Goal: Use online tool/utility: Utilize a website feature to perform a specific function

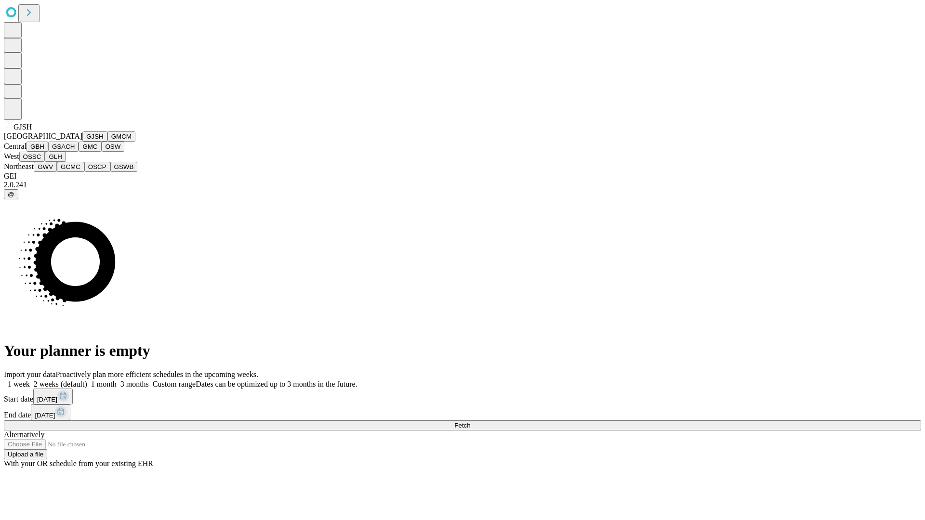
click at [82, 142] on button "GJSH" at bounding box center [94, 137] width 25 height 10
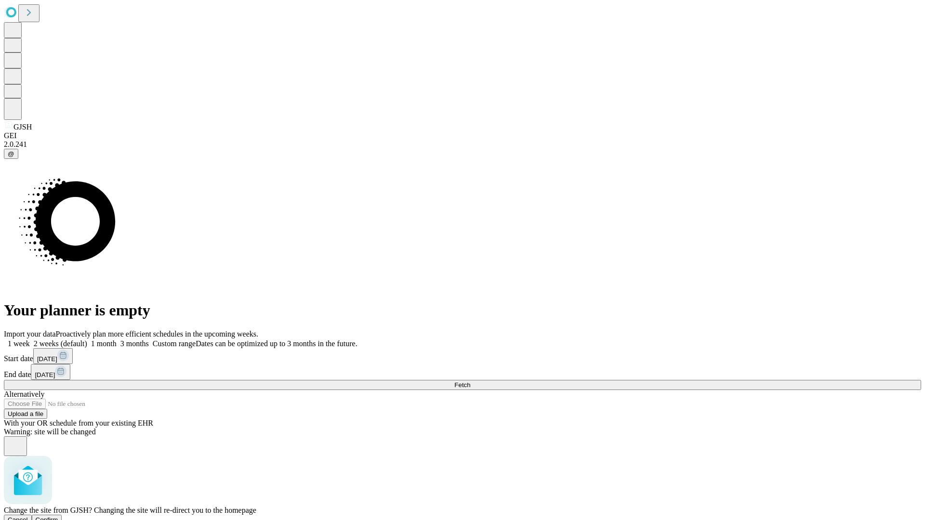
click at [58, 516] on span "Confirm" at bounding box center [47, 519] width 23 height 7
click at [87, 340] on label "2 weeks (default)" at bounding box center [58, 344] width 57 height 8
click at [470, 382] on span "Fetch" at bounding box center [462, 385] width 16 height 7
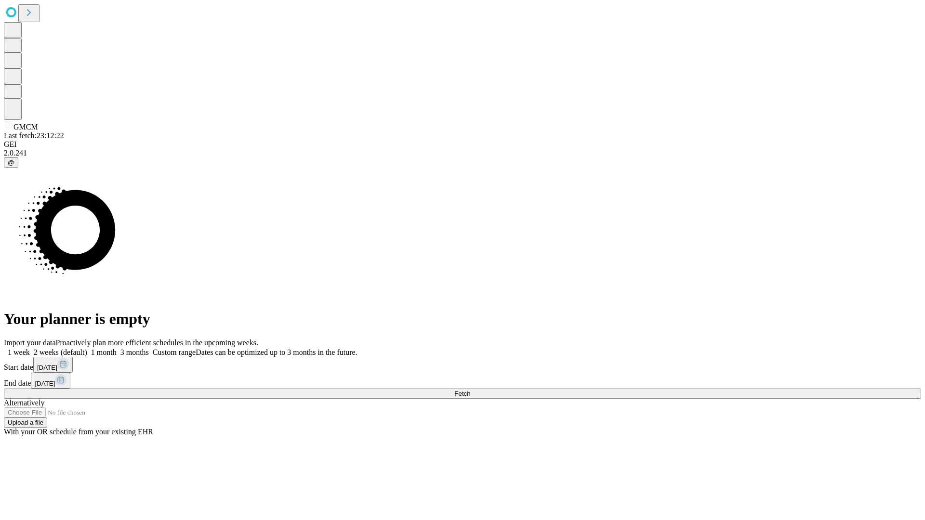
click at [87, 348] on label "2 weeks (default)" at bounding box center [58, 352] width 57 height 8
click at [470, 390] on span "Fetch" at bounding box center [462, 393] width 16 height 7
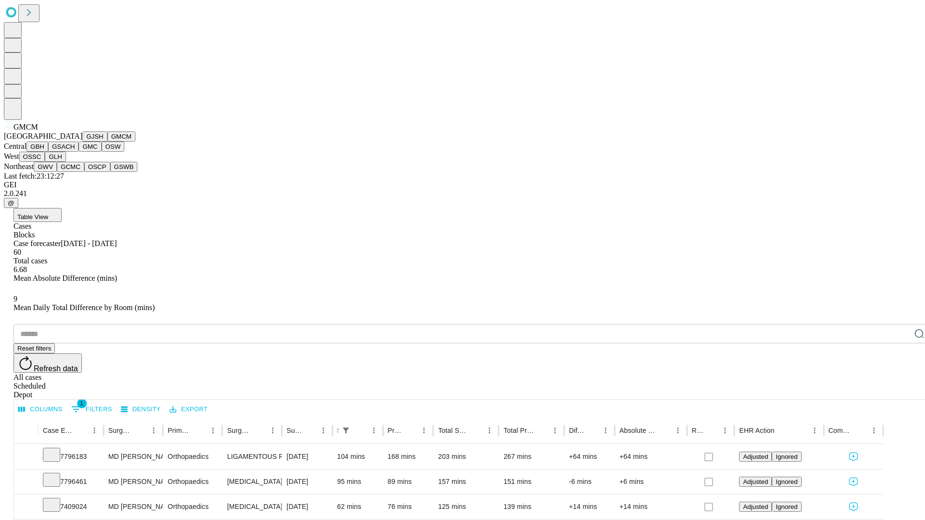
click at [48, 152] on button "GBH" at bounding box center [37, 147] width 22 height 10
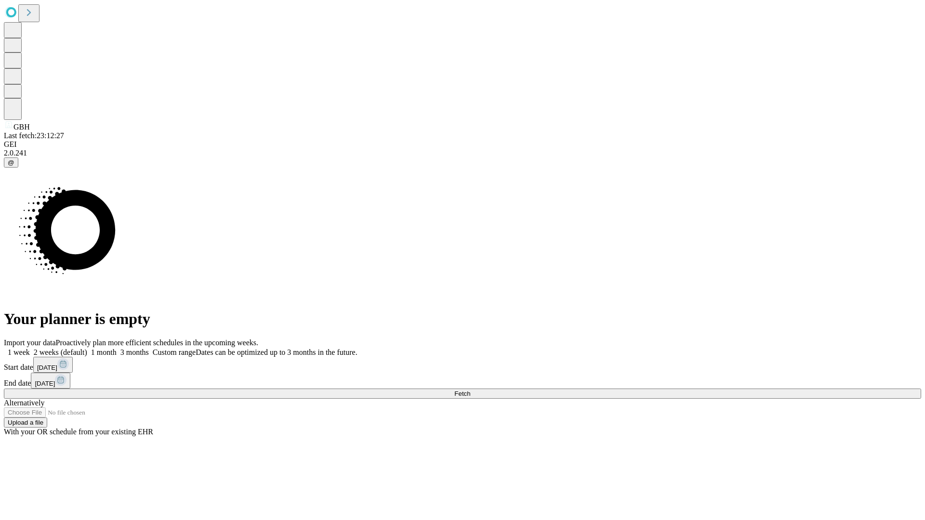
click at [87, 348] on label "2 weeks (default)" at bounding box center [58, 352] width 57 height 8
click at [470, 390] on span "Fetch" at bounding box center [462, 393] width 16 height 7
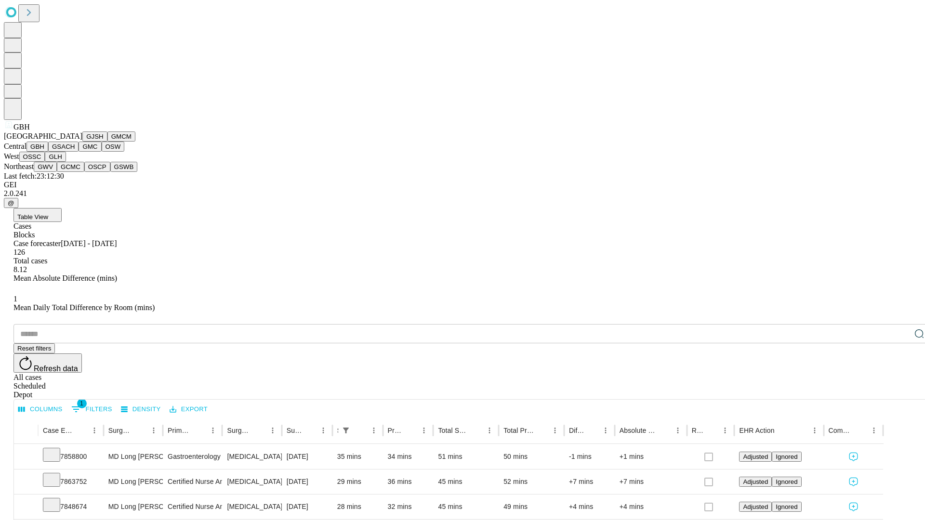
click at [75, 152] on button "GSACH" at bounding box center [63, 147] width 30 height 10
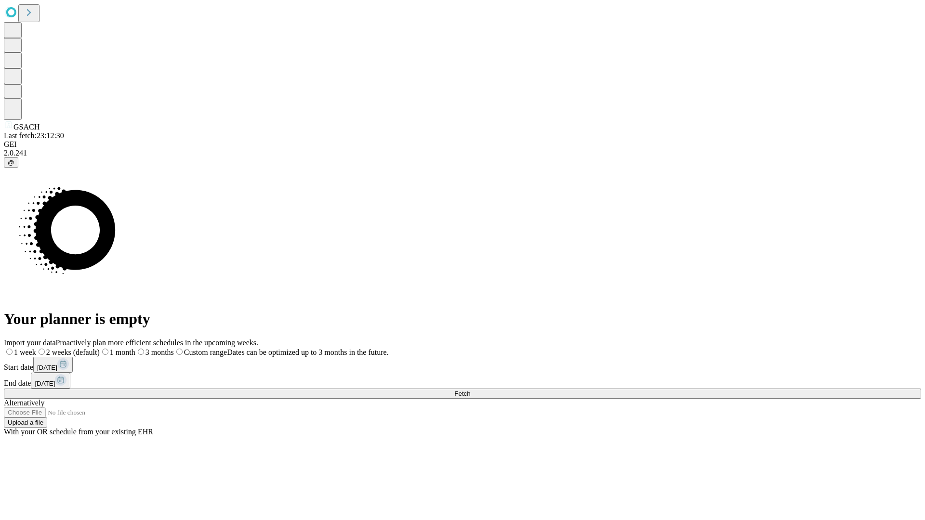
click at [470, 390] on span "Fetch" at bounding box center [462, 393] width 16 height 7
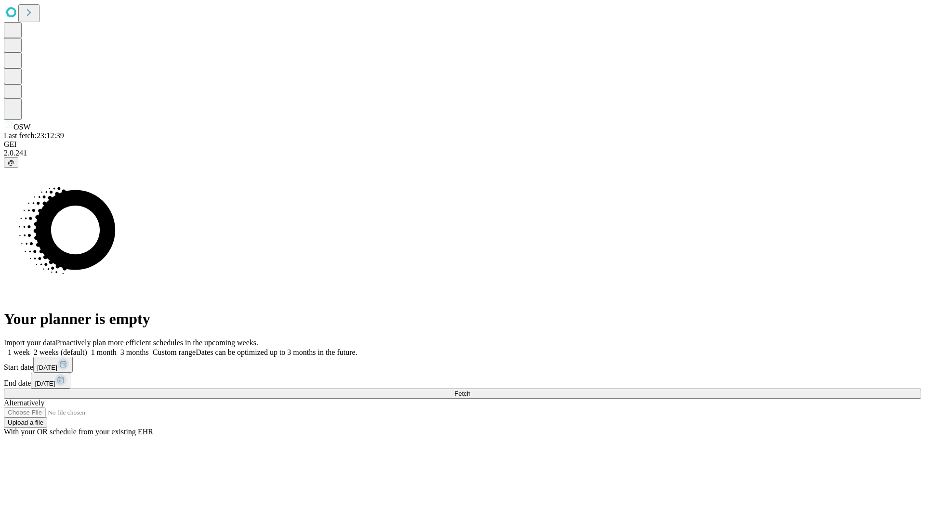
click at [87, 348] on label "2 weeks (default)" at bounding box center [58, 352] width 57 height 8
click at [470, 390] on span "Fetch" at bounding box center [462, 393] width 16 height 7
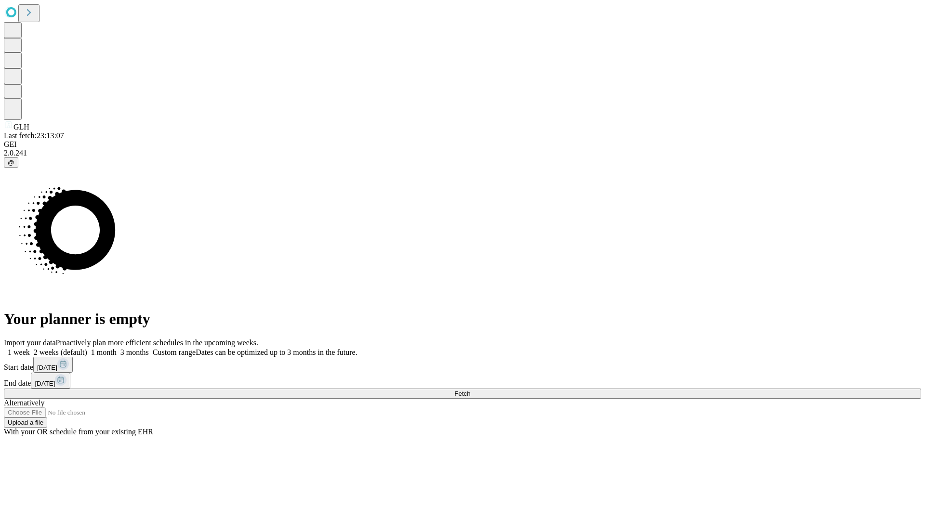
click at [87, 348] on label "2 weeks (default)" at bounding box center [58, 352] width 57 height 8
click at [470, 390] on span "Fetch" at bounding box center [462, 393] width 16 height 7
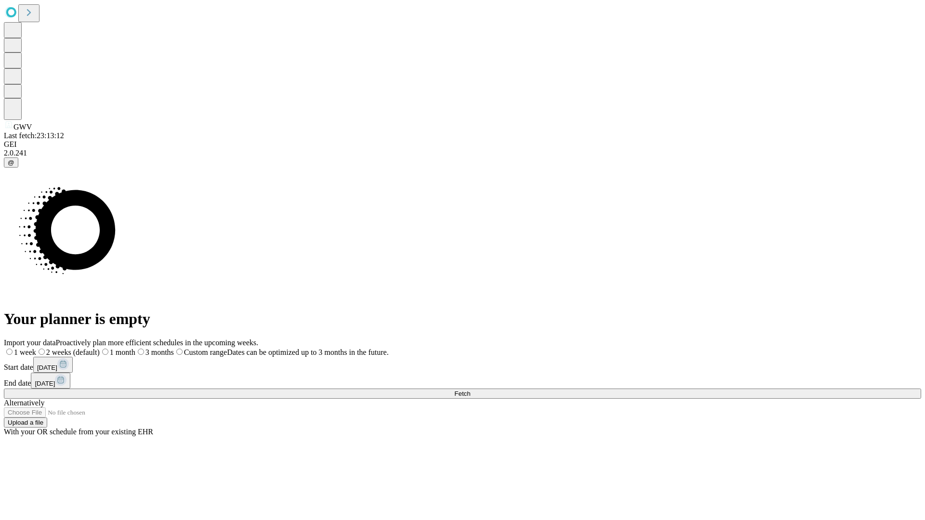
click at [470, 390] on span "Fetch" at bounding box center [462, 393] width 16 height 7
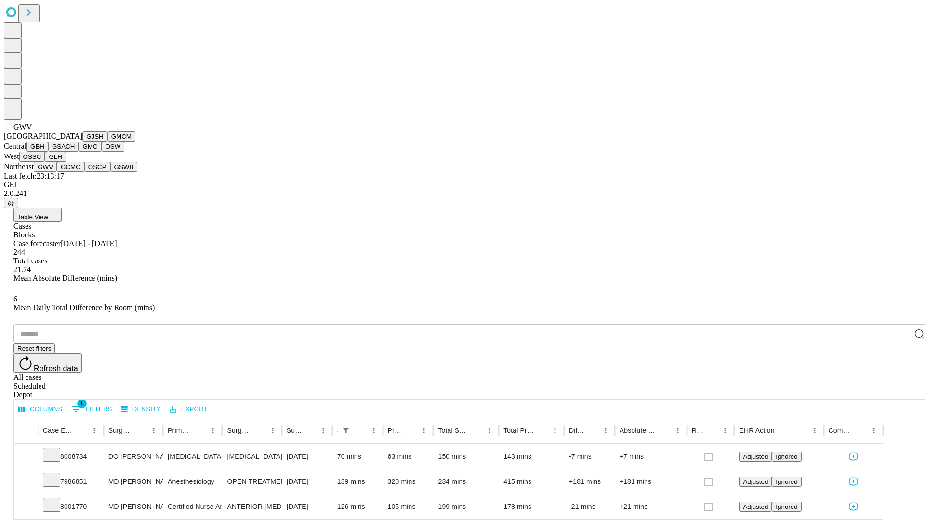
click at [75, 172] on button "GCMC" at bounding box center [70, 167] width 27 height 10
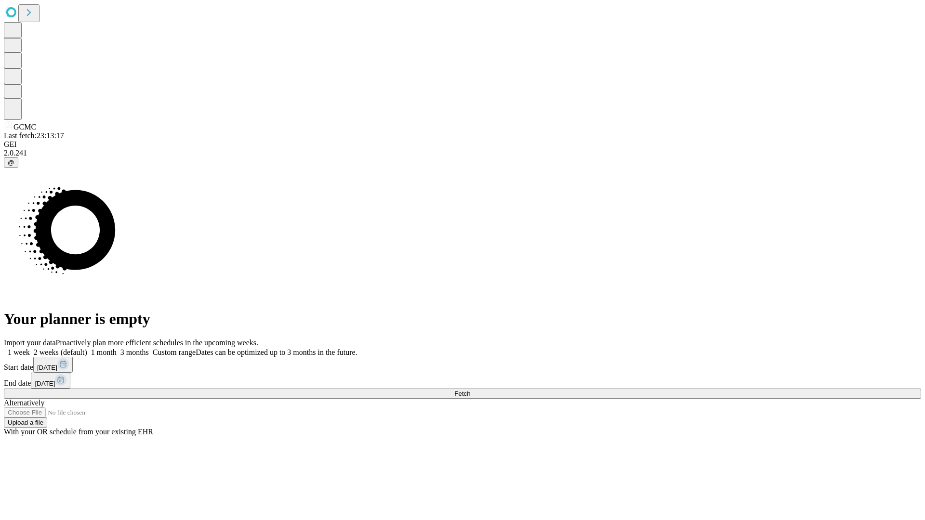
click at [87, 348] on label "2 weeks (default)" at bounding box center [58, 352] width 57 height 8
click at [470, 390] on span "Fetch" at bounding box center [462, 393] width 16 height 7
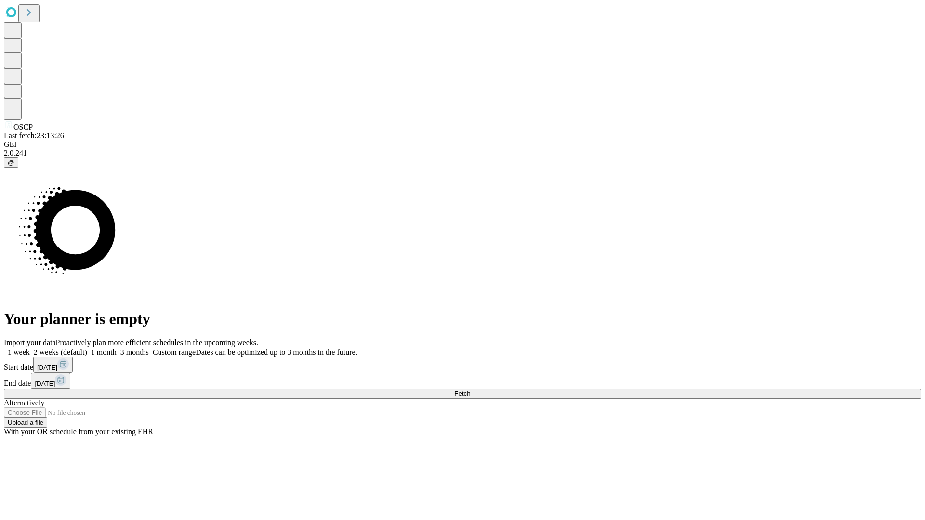
click at [87, 348] on label "2 weeks (default)" at bounding box center [58, 352] width 57 height 8
click at [470, 390] on span "Fetch" at bounding box center [462, 393] width 16 height 7
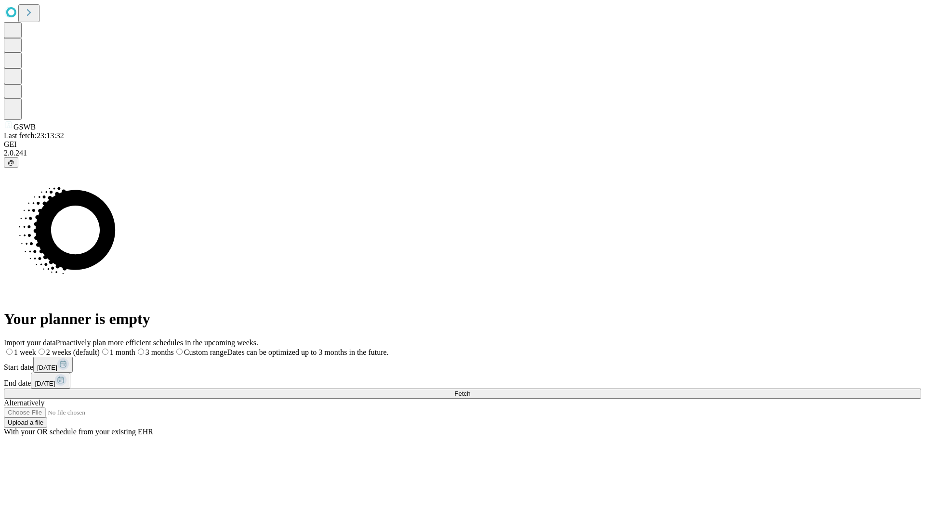
click at [470, 390] on span "Fetch" at bounding box center [462, 393] width 16 height 7
